Goal: Check status

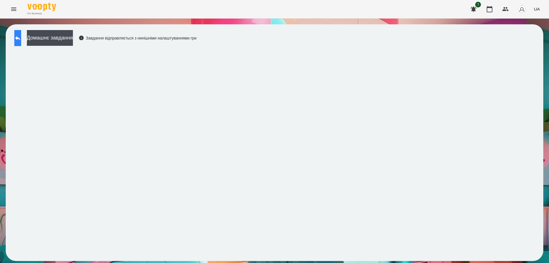
click at [21, 33] on button at bounding box center [17, 38] width 7 height 16
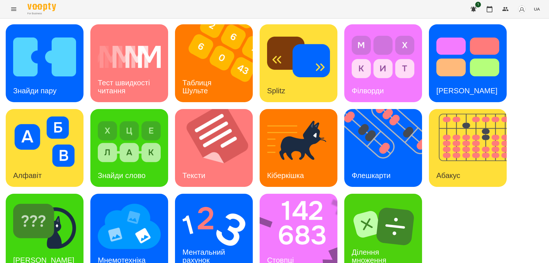
click at [13, 8] on icon "Menu" at bounding box center [13, 8] width 5 height 3
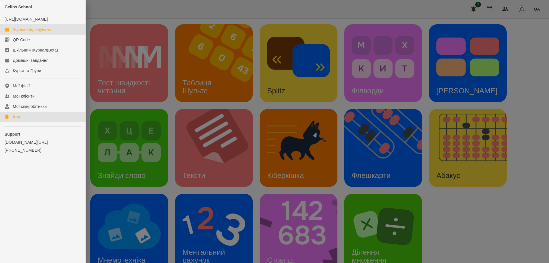
click at [23, 32] on div "Журнал відвідувань" at bounding box center [32, 30] width 38 height 6
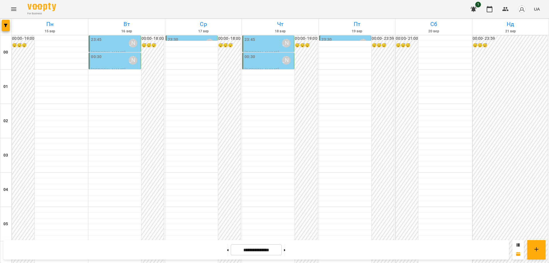
click at [108, 44] on div "23:45 [PERSON_NAME]" at bounding box center [115, 43] width 48 height 13
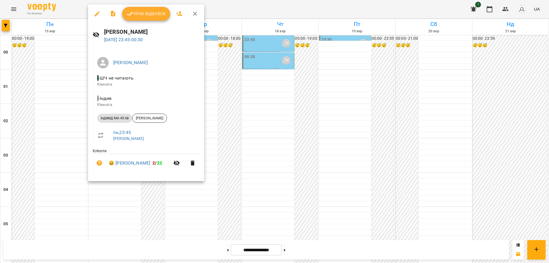
click at [162, 220] on div at bounding box center [274, 131] width 549 height 263
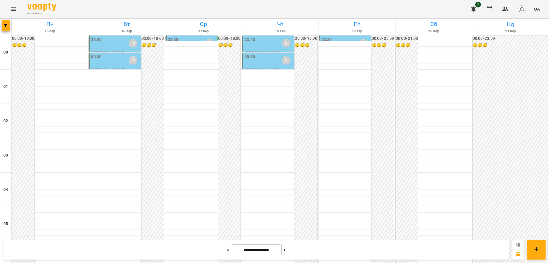
scroll to position [543, 0]
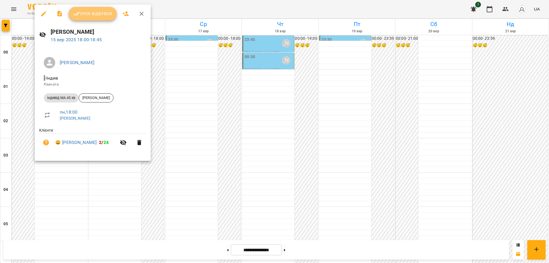
click at [96, 13] on span "Урок відбувся" at bounding box center [92, 13] width 39 height 7
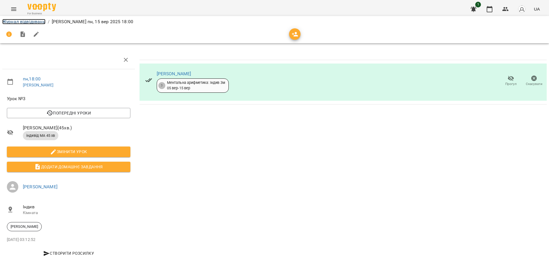
click at [19, 20] on link "Журнал відвідувань" at bounding box center [23, 21] width 43 height 5
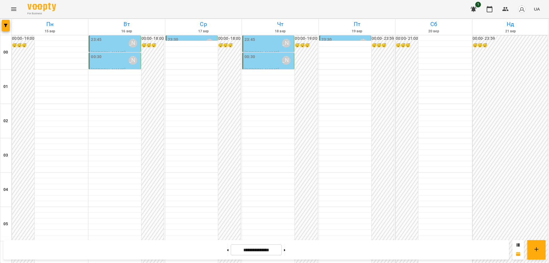
scroll to position [507, 0]
